Goal: Task Accomplishment & Management: Manage account settings

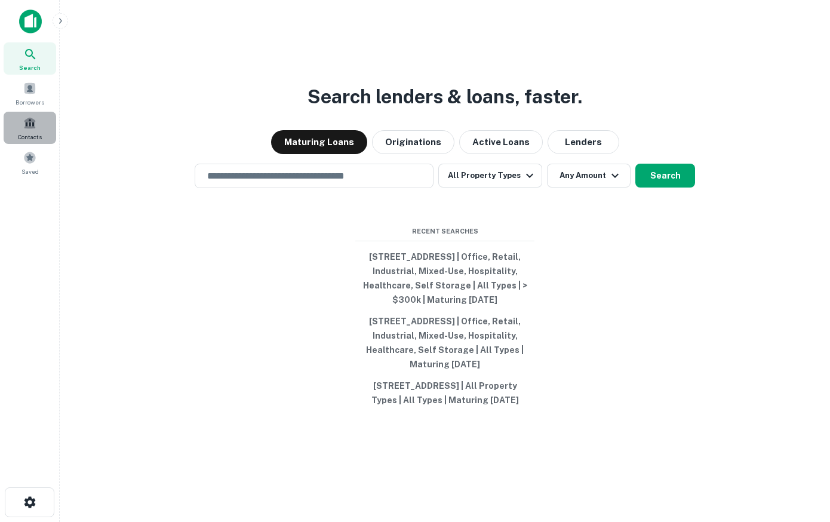
click at [30, 127] on span at bounding box center [29, 123] width 13 height 13
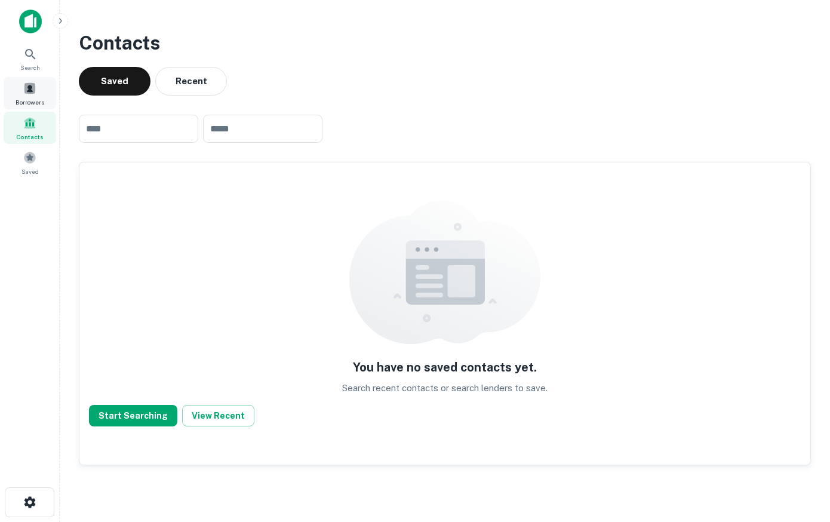
click at [34, 92] on span at bounding box center [29, 88] width 13 height 13
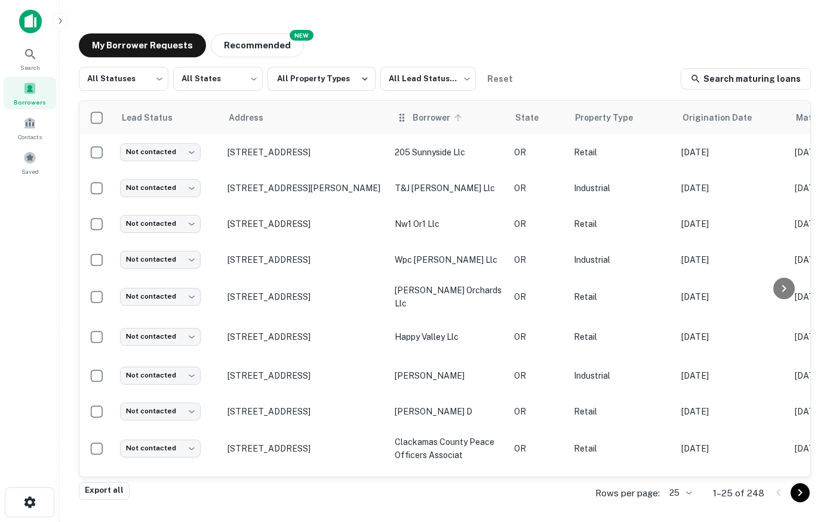
scroll to position [545, 0]
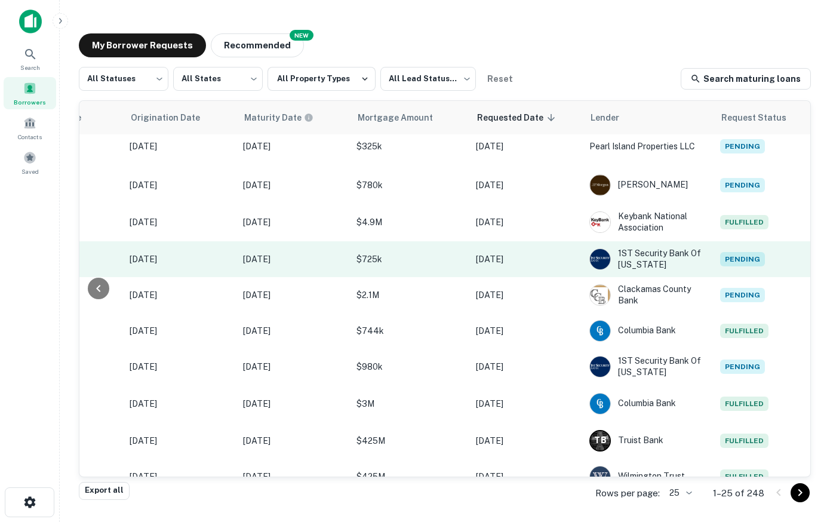
drag, startPoint x: 494, startPoint y: 225, endPoint x: 725, endPoint y: 213, distance: 230.9
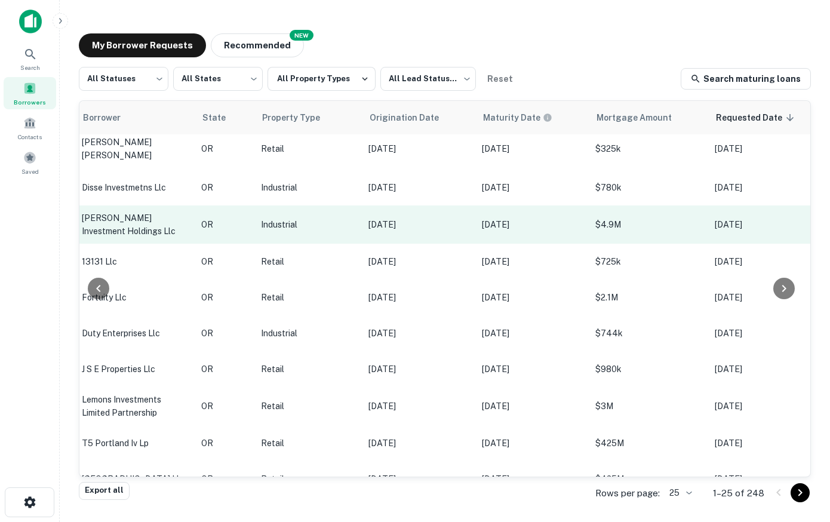
scroll to position [529, 210]
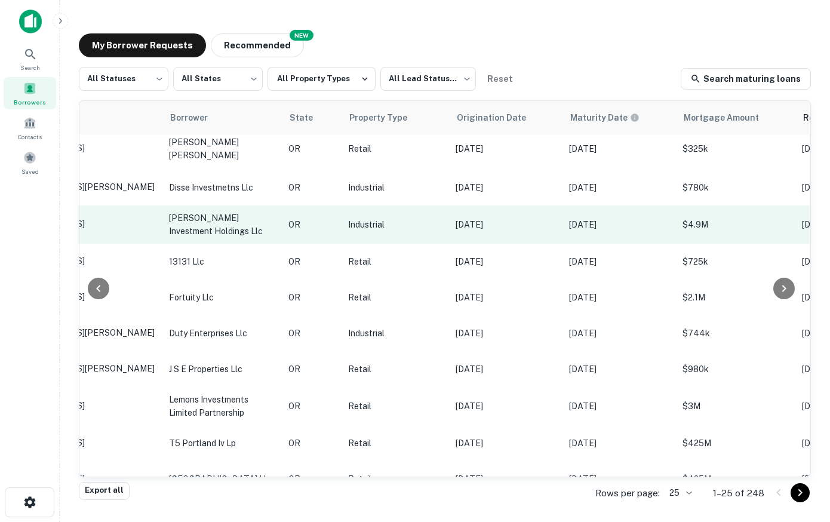
drag, startPoint x: 417, startPoint y: 184, endPoint x: 361, endPoint y: 187, distance: 55.6
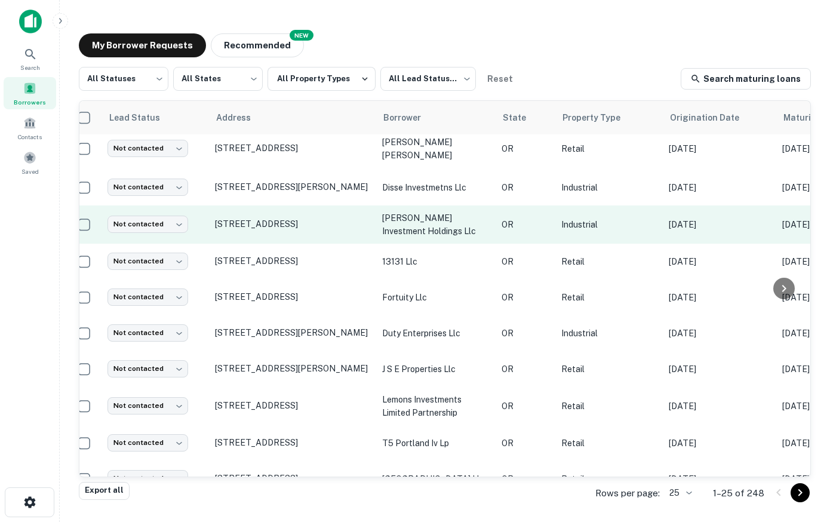
scroll to position [529, 0]
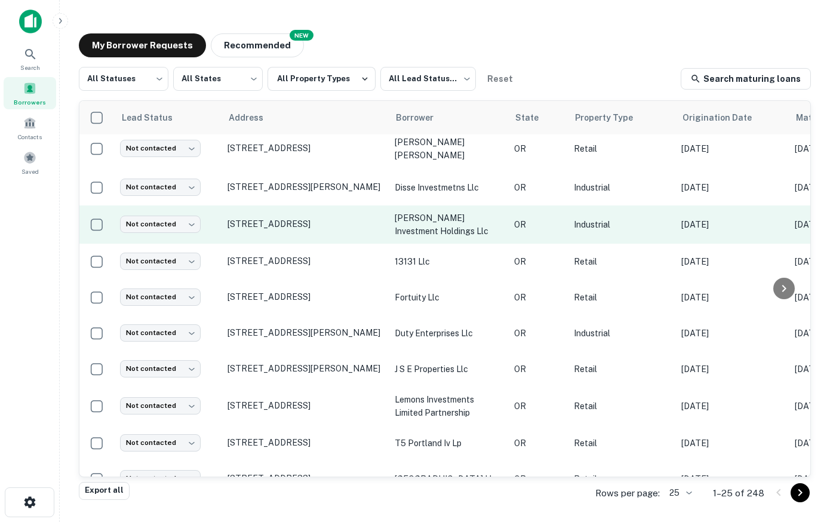
drag, startPoint x: 361, startPoint y: 187, endPoint x: 340, endPoint y: 187, distance: 21.5
click at [290, 219] on p "[STREET_ADDRESS]" at bounding box center [305, 224] width 155 height 11
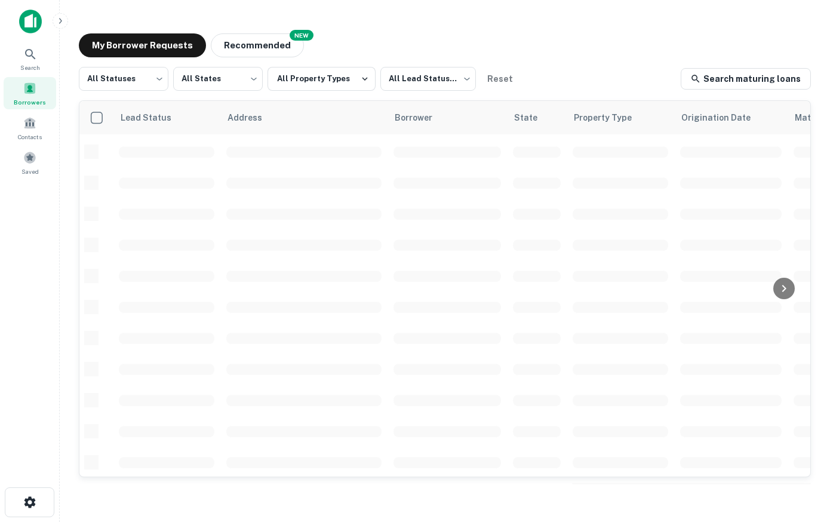
scroll to position [434, 0]
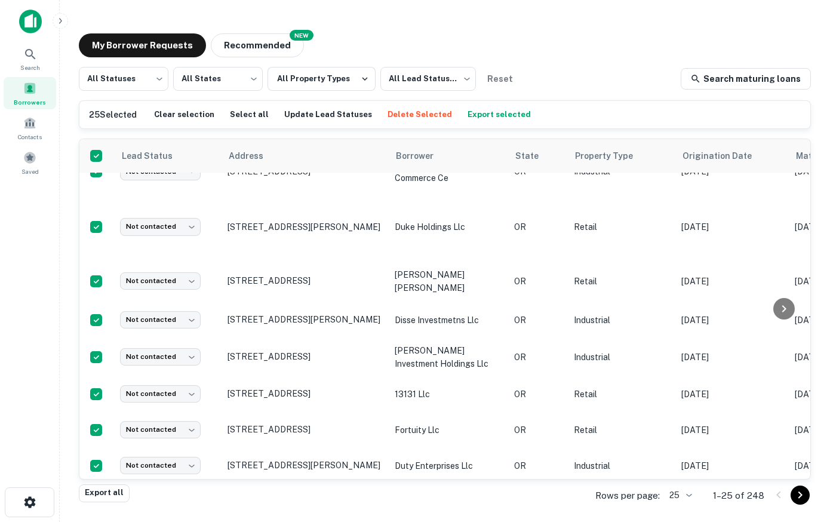
click at [465, 115] on button "Export selected" at bounding box center [499, 115] width 69 height 18
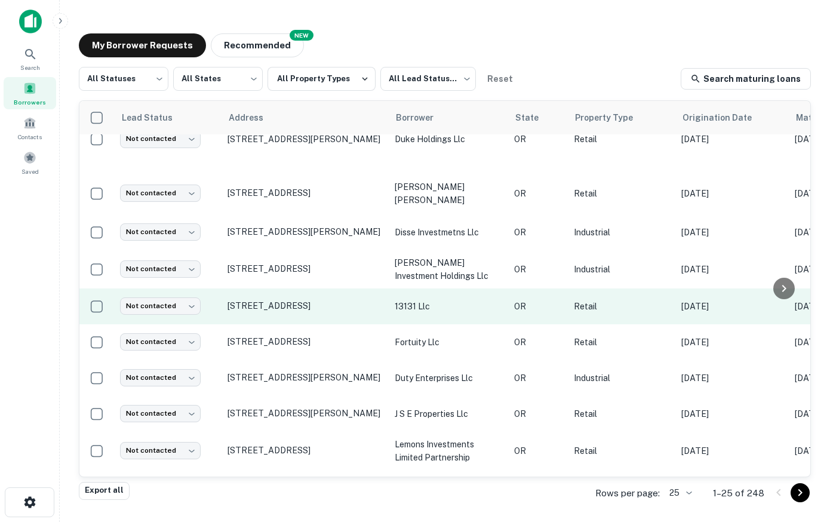
scroll to position [502, 0]
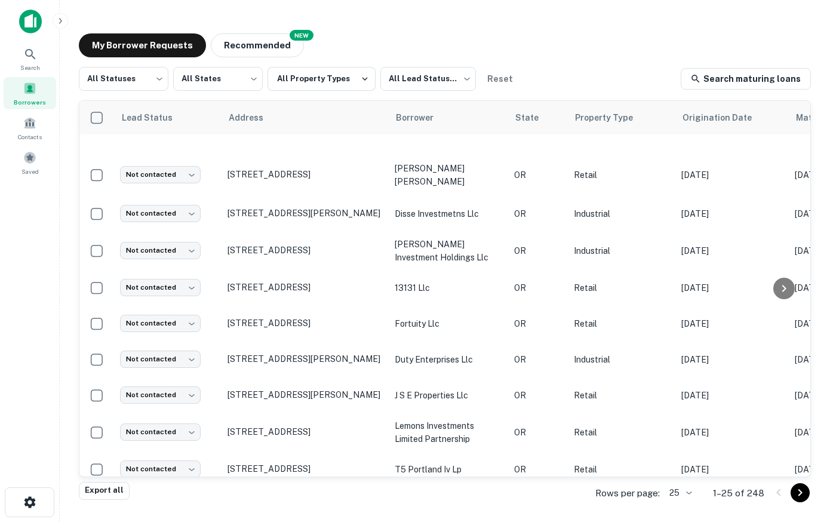
click at [672, 489] on body "Search Borrowers Contacts Saved My Borrower Requests NEW Recommended All Status…" at bounding box center [415, 261] width 830 height 522
click at [682, 498] on li "1000" at bounding box center [681, 497] width 41 height 22
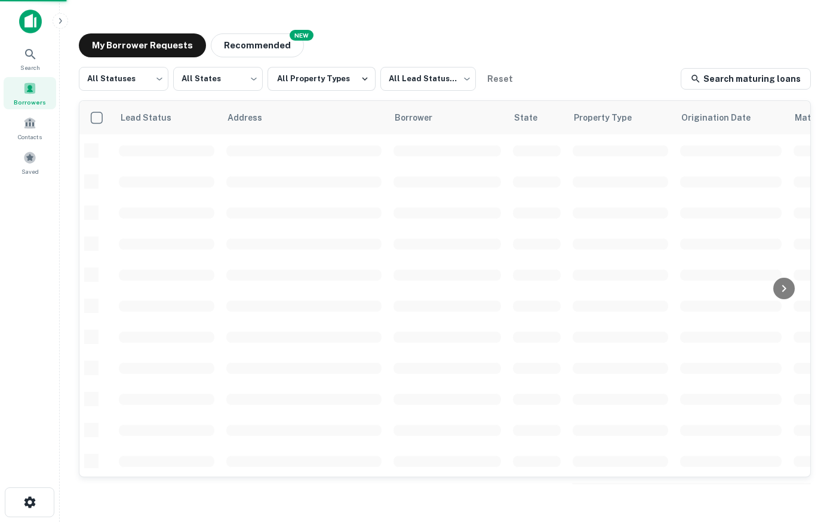
scroll to position [434, 0]
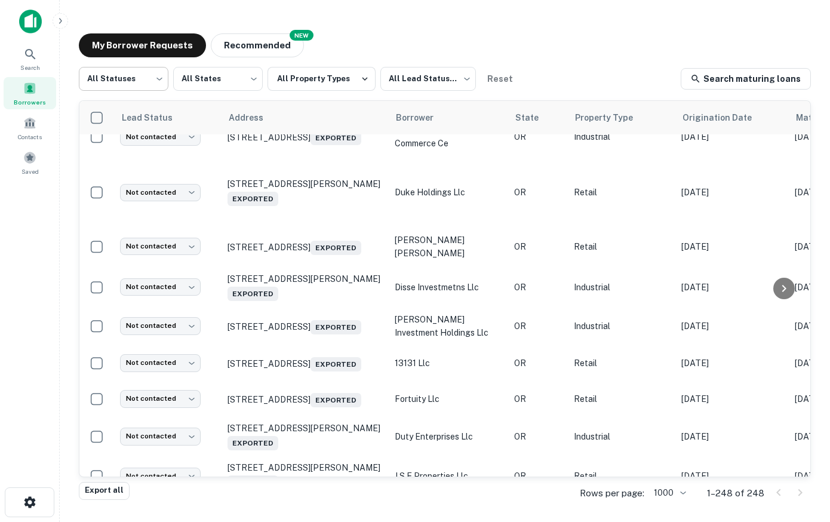
click at [161, 79] on body "Search Borrowers Contacts Saved My Borrower Requests NEW Recommended All Status…" at bounding box center [415, 261] width 830 height 522
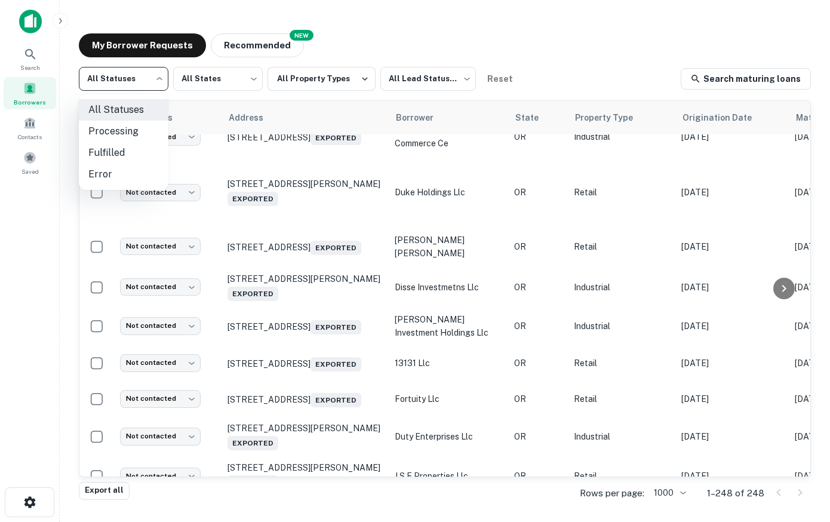
click at [207, 118] on div at bounding box center [415, 261] width 830 height 522
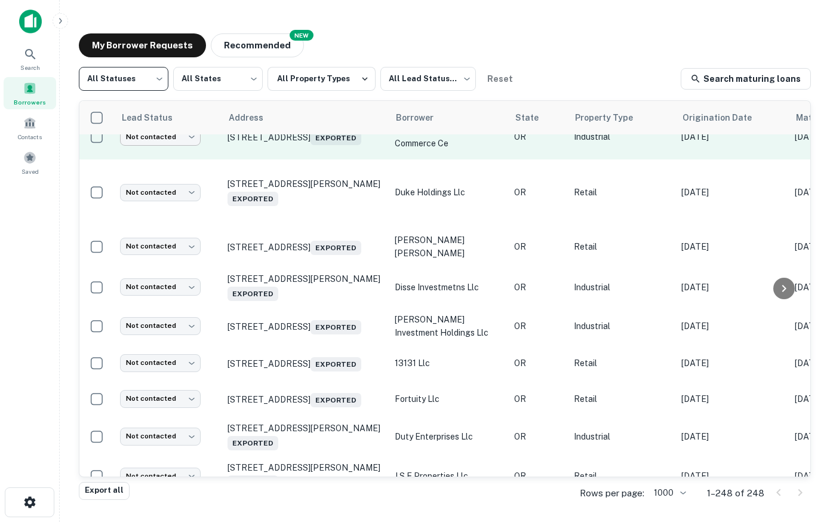
click at [192, 161] on body "Search Borrowers Contacts Saved My Borrower Requests NEW Recommended All Status…" at bounding box center [415, 261] width 830 height 522
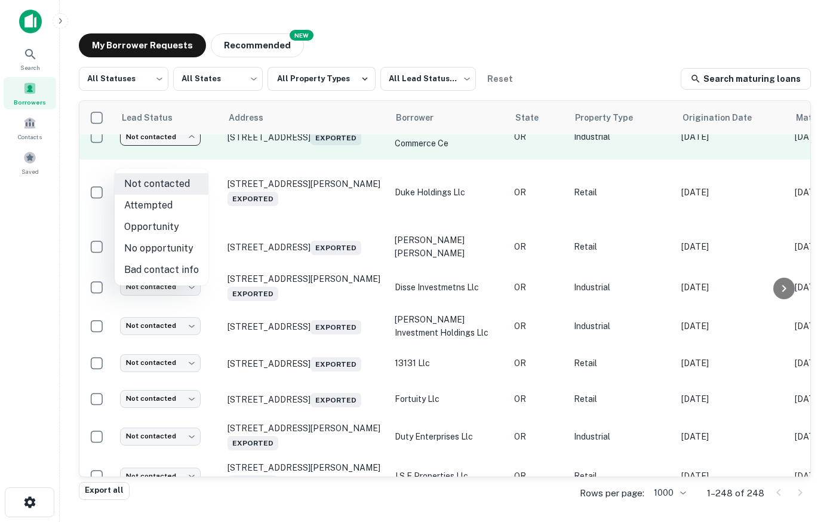
click at [192, 161] on div at bounding box center [415, 261] width 830 height 522
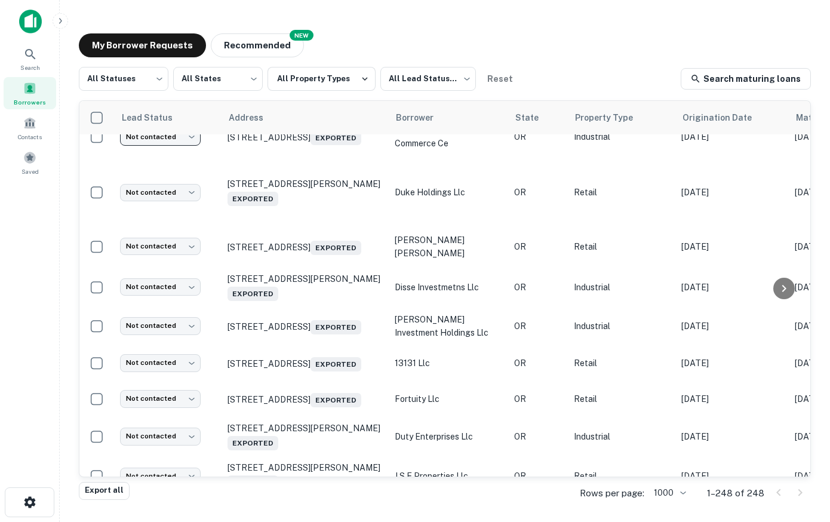
click at [501, 25] on div "My Borrower Requests NEW Recommended All Statuses *** ​ All States *** ​ All Pr…" at bounding box center [445, 259] width 752 height 470
